Goal: Information Seeking & Learning: Learn about a topic

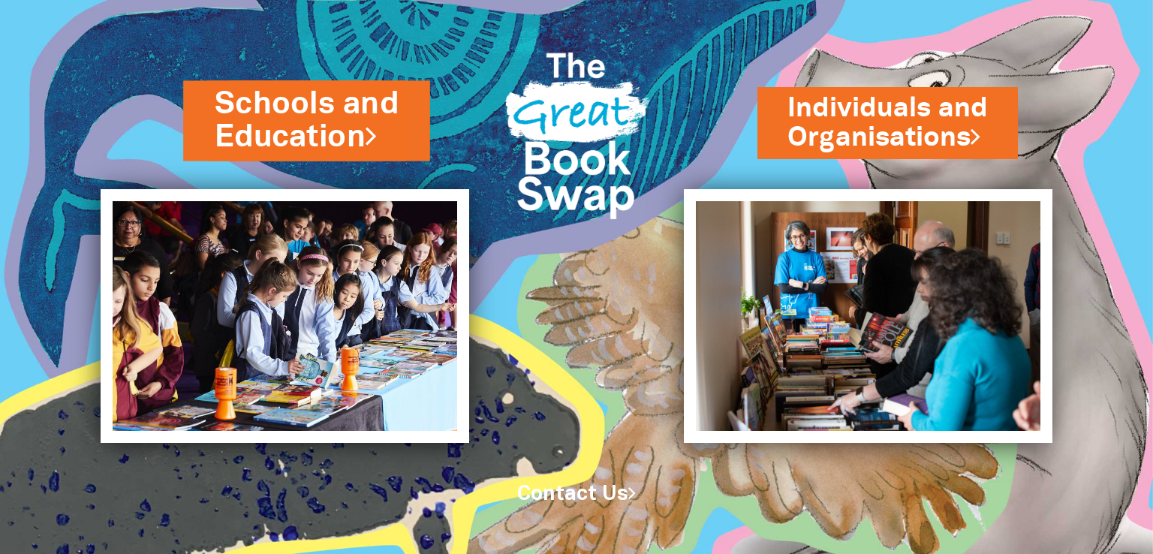
click at [345, 116] on link "Schools and Education" at bounding box center [307, 121] width 184 height 76
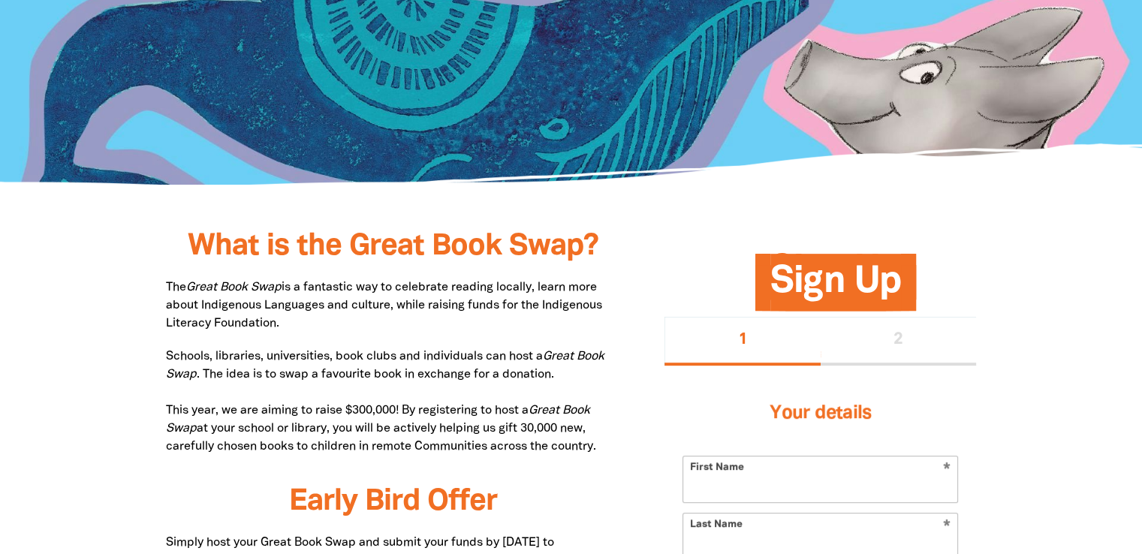
scroll to position [571, 0]
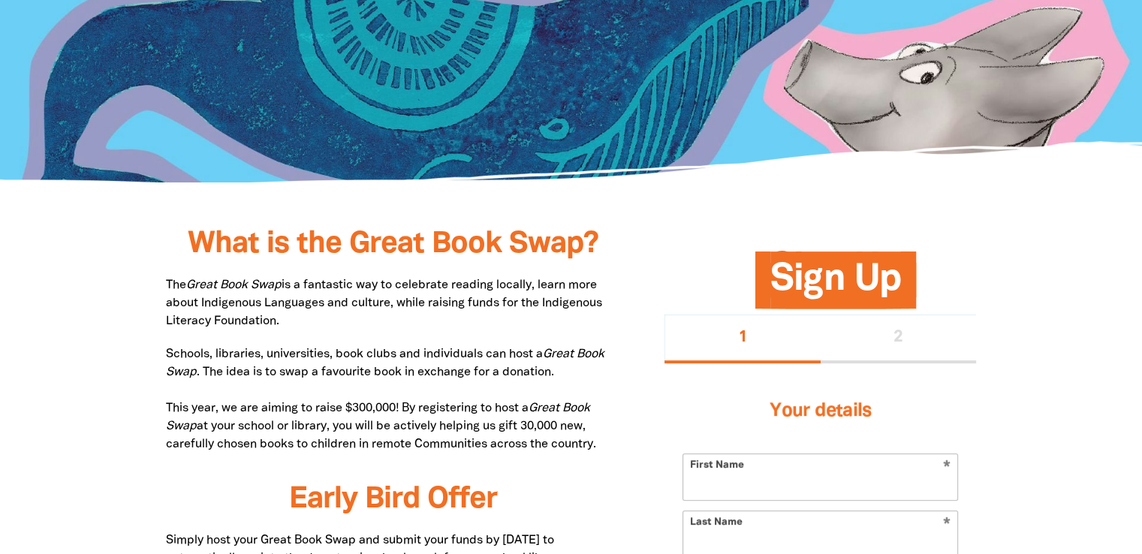
drag, startPoint x: 338, startPoint y: 427, endPoint x: 622, endPoint y: 446, distance: 284.5
click at [517, 439] on p "Schools, libraries, universities, book clubs and individuals can host a Great B…" at bounding box center [393, 399] width 454 height 108
drag, startPoint x: 336, startPoint y: 426, endPoint x: 620, endPoint y: 444, distance: 283.7
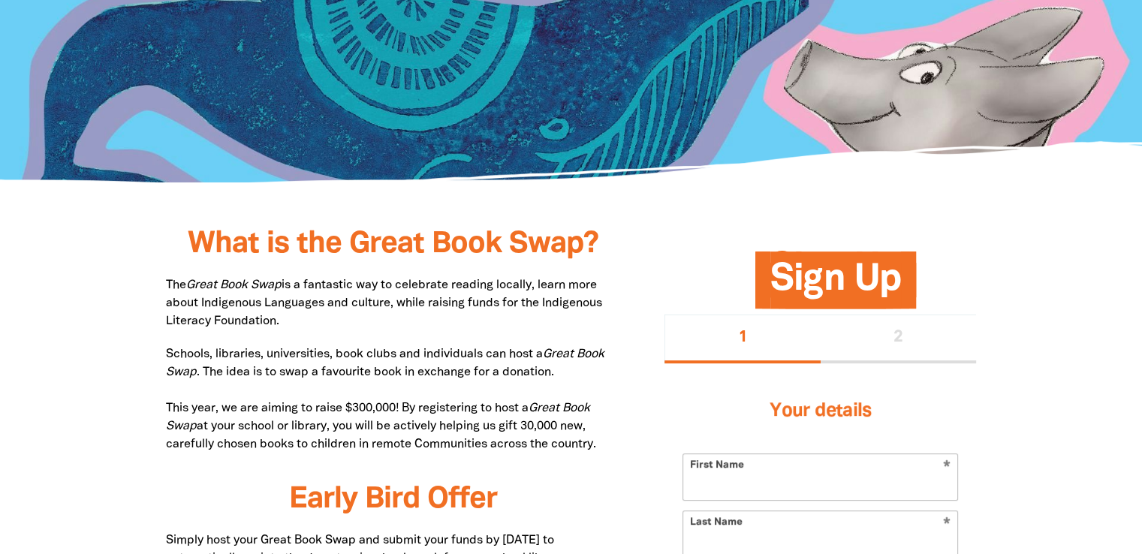
copy p "you will be actively helping us gift 30,000 new, carefully chosen books to chil…"
